Goal: Navigation & Orientation: Understand site structure

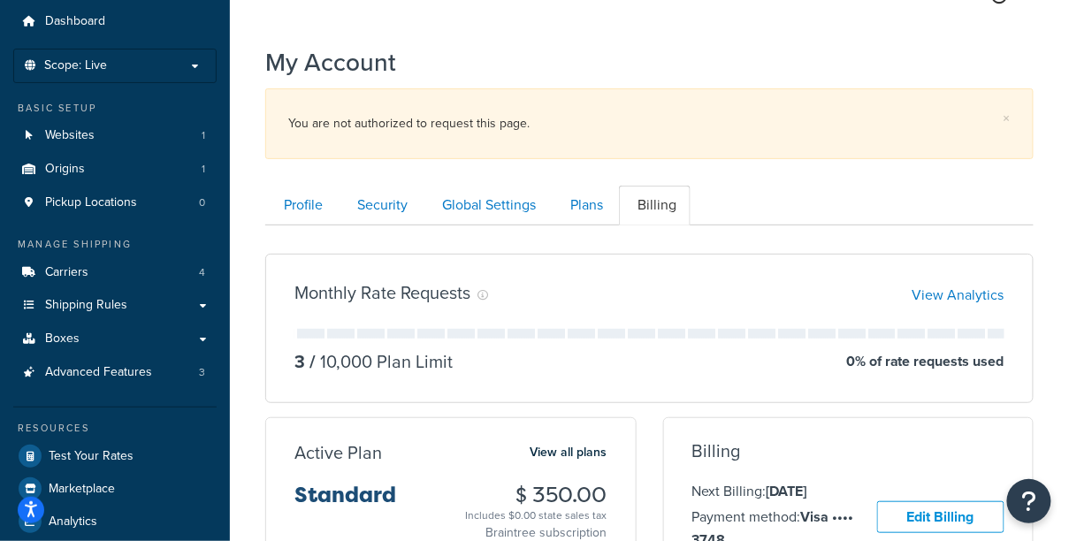
scroll to position [58, 0]
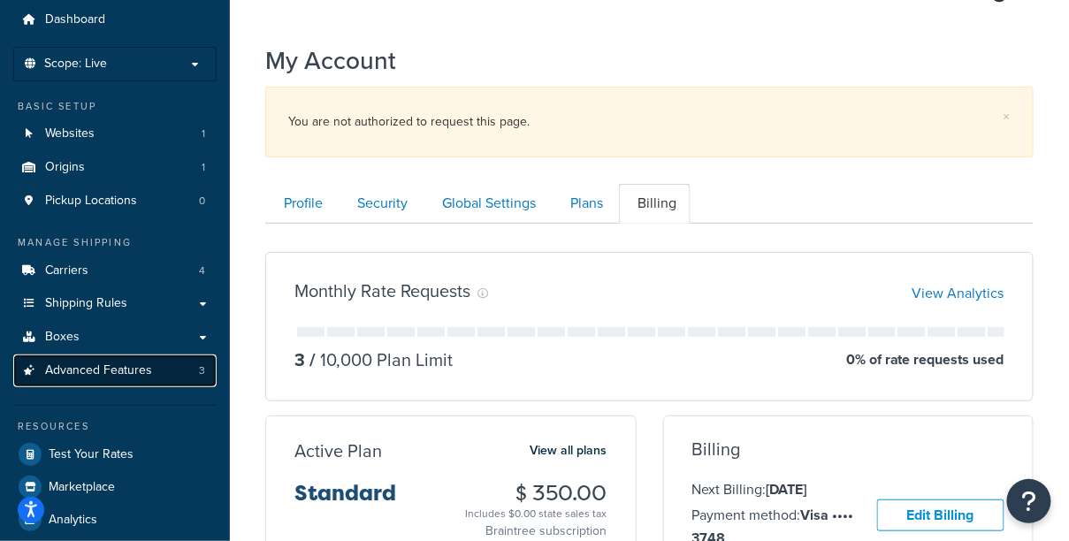
click at [153, 363] on link "Advanced Features 3" at bounding box center [114, 371] width 203 height 33
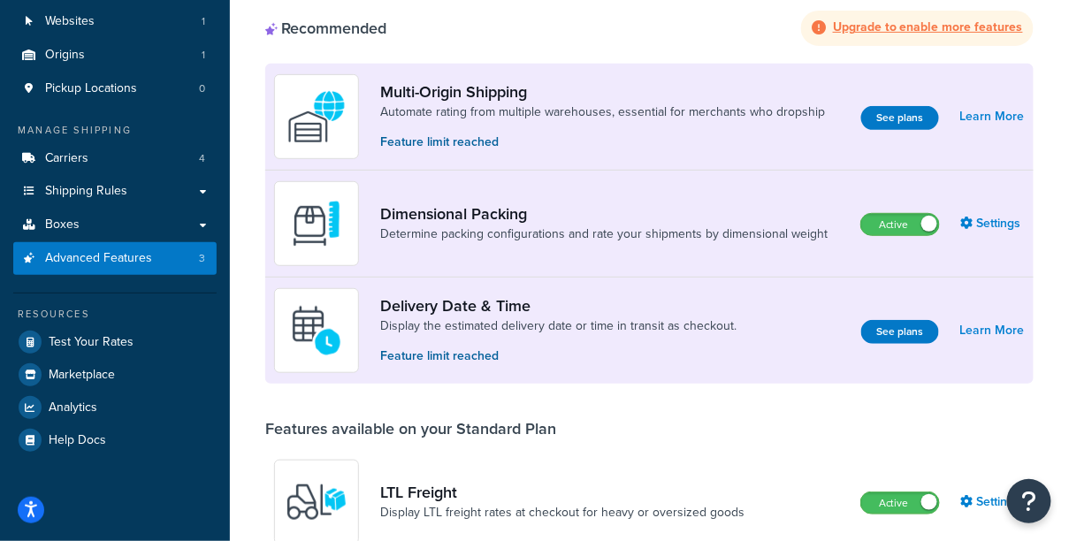
scroll to position [134, 0]
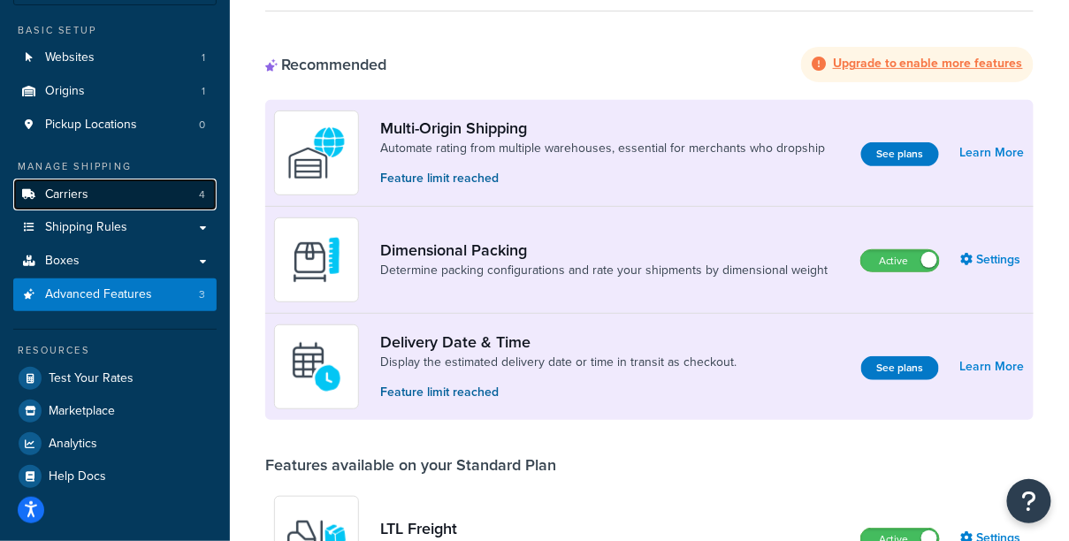
click at [124, 192] on link "Carriers 4" at bounding box center [114, 195] width 203 height 33
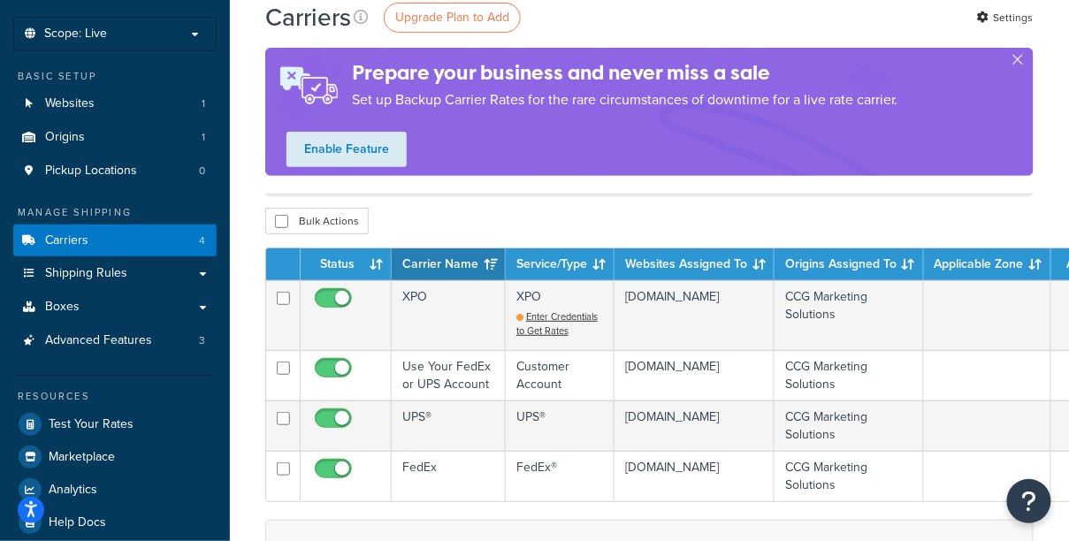
scroll to position [85, 0]
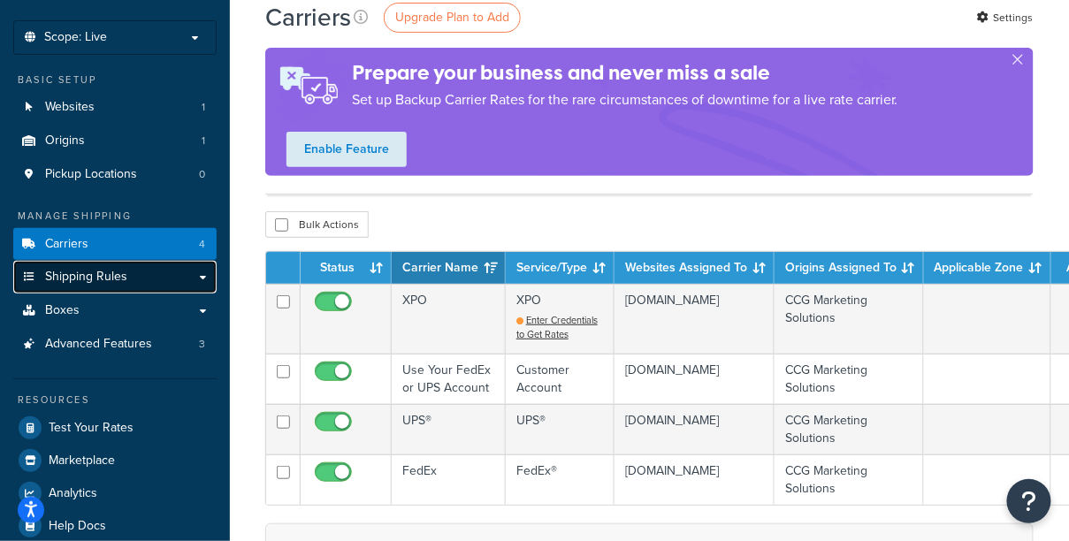
click at [126, 273] on link "Shipping Rules" at bounding box center [114, 277] width 203 height 33
